Goal: Task Accomplishment & Management: Manage account settings

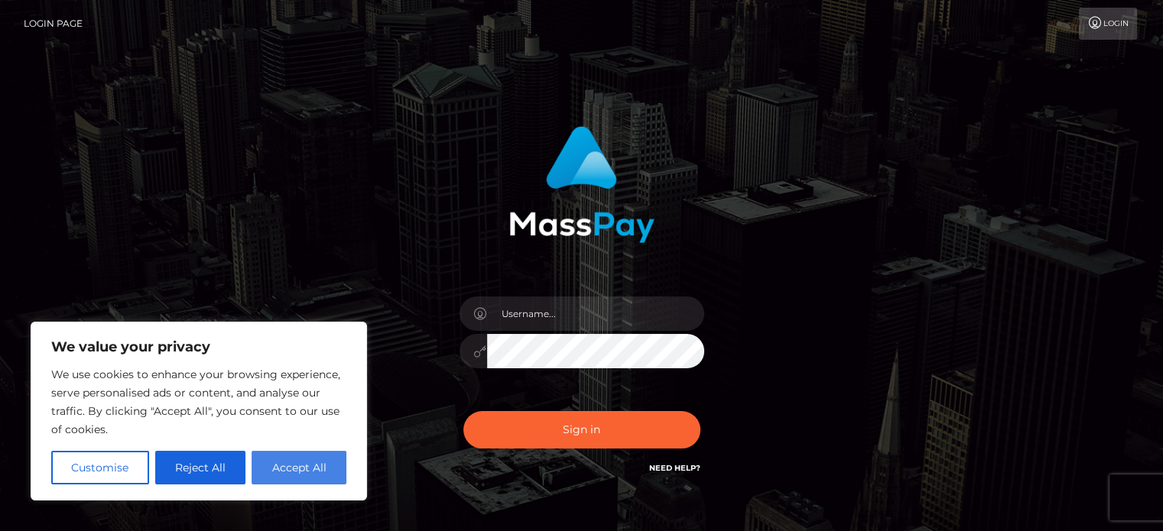
click at [300, 467] on button "Accept All" at bounding box center [299, 468] width 95 height 34
checkbox input "true"
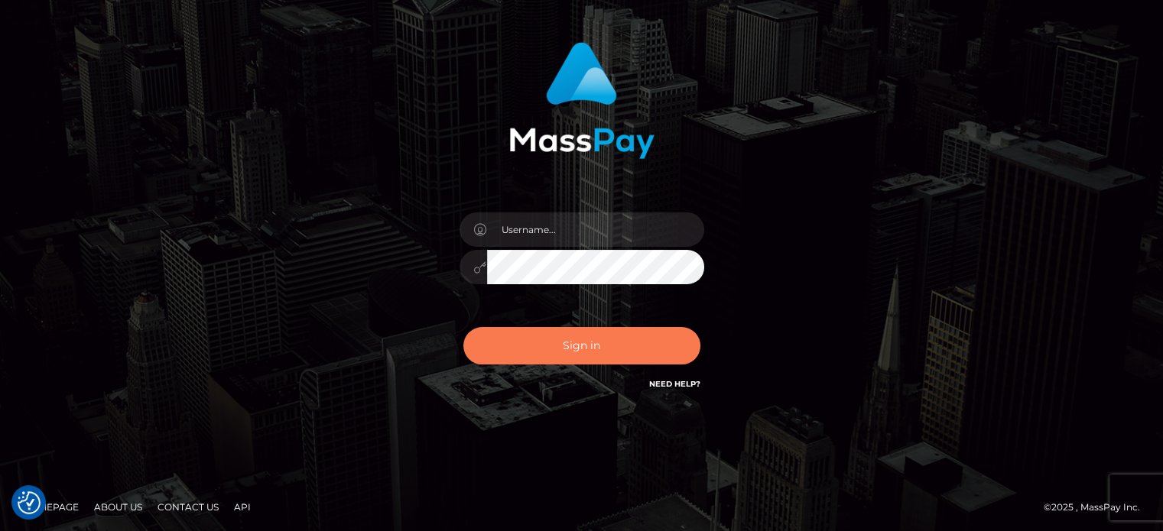
scroll to position [86, 0]
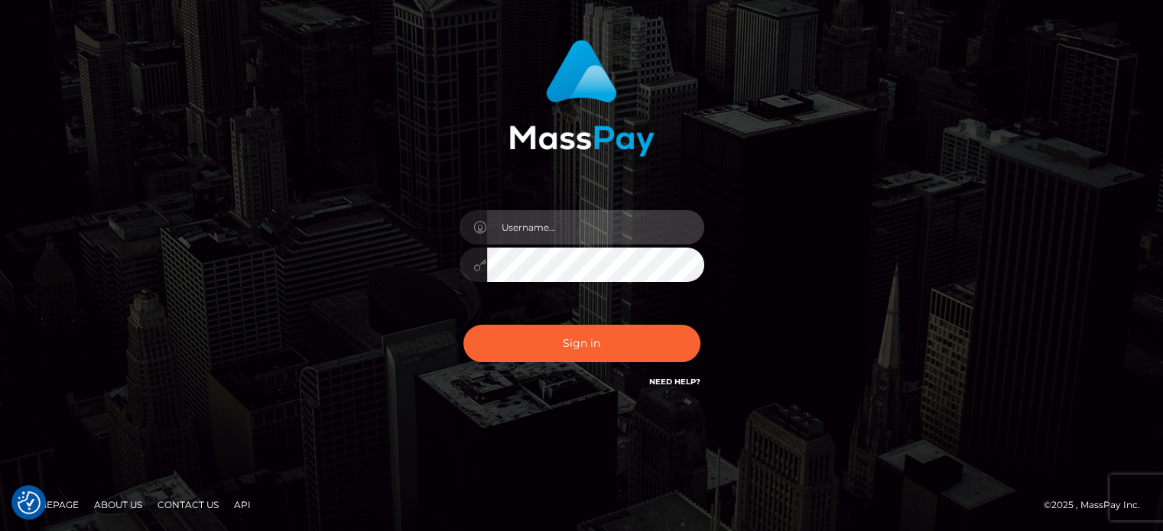
click at [524, 226] on input "text" at bounding box center [595, 227] width 217 height 34
click at [517, 231] on input "text" at bounding box center [595, 227] width 217 height 34
type input "1341577469"
click at [327, 206] on div "1341577469 Sign in" at bounding box center [582, 222] width 872 height 389
